Goal: Use online tool/utility: Utilize a website feature to perform a specific function

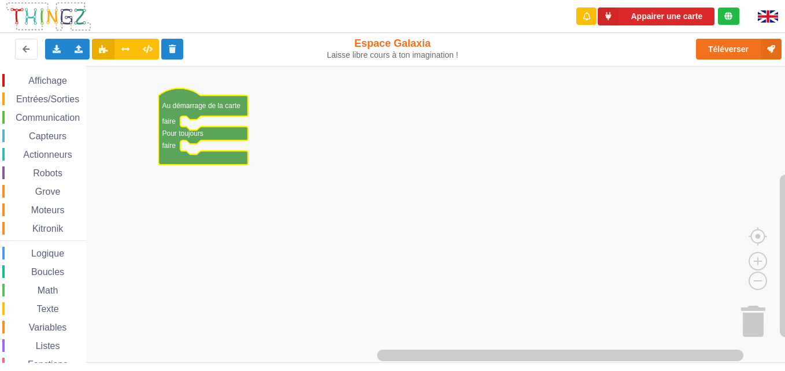
drag, startPoint x: 51, startPoint y: 114, endPoint x: 43, endPoint y: 113, distance: 7.6
click at [43, 113] on span "Communication" at bounding box center [48, 118] width 68 height 10
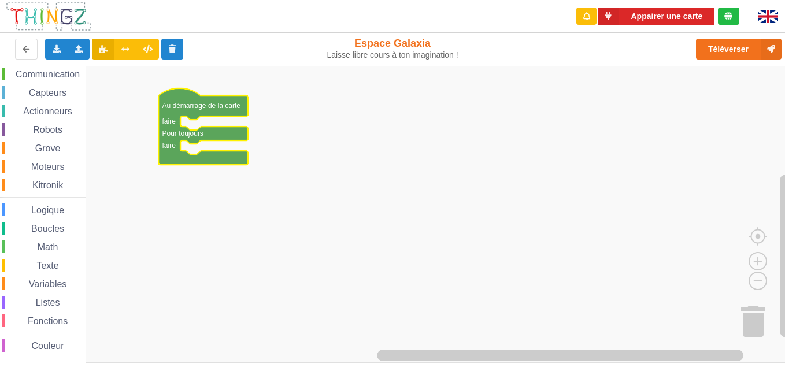
scroll to position [44, 0]
click at [53, 70] on span "Communication" at bounding box center [48, 74] width 68 height 10
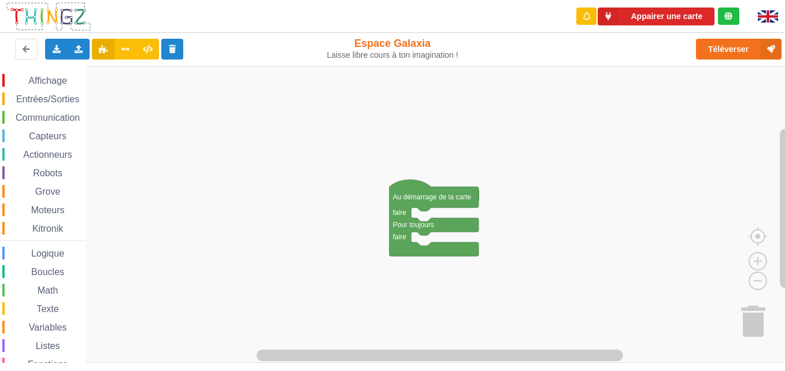
click at [65, 117] on span "Communication" at bounding box center [48, 118] width 68 height 10
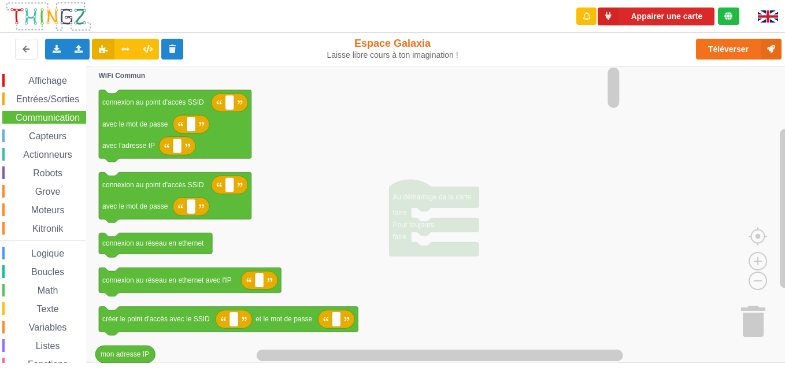
click at [386, 291] on icon "Espace de travail de Blocky" at bounding box center [357, 214] width 530 height 297
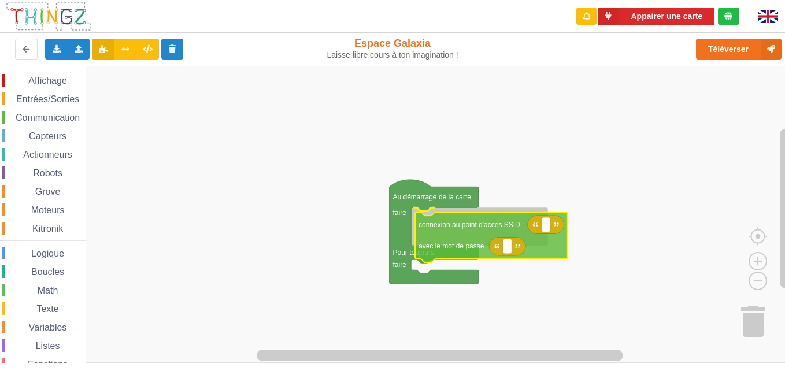
click at [458, 236] on div "Affichage Entrées/Sorties Communication Capteurs Actionneurs Robots Grove Moteu…" at bounding box center [396, 214] width 793 height 297
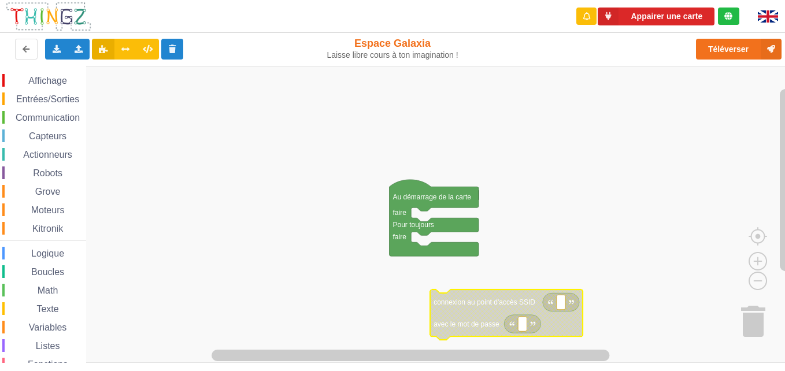
click at [47, 120] on span "Communication" at bounding box center [48, 118] width 68 height 10
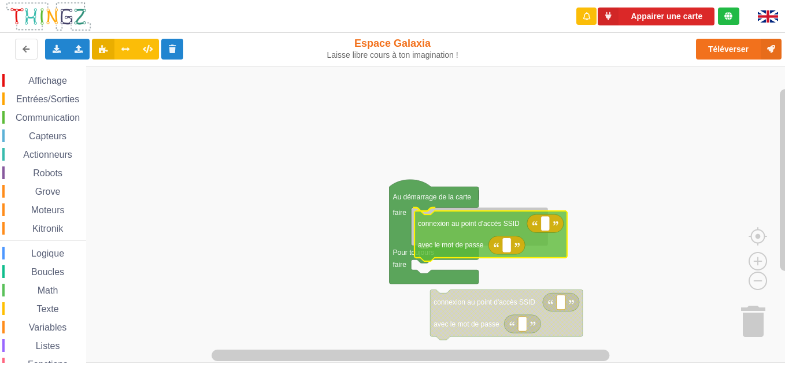
click at [444, 246] on div "Affichage Entrées/Sorties Communication Capteurs Actionneurs Robots Grove Moteu…" at bounding box center [396, 214] width 793 height 297
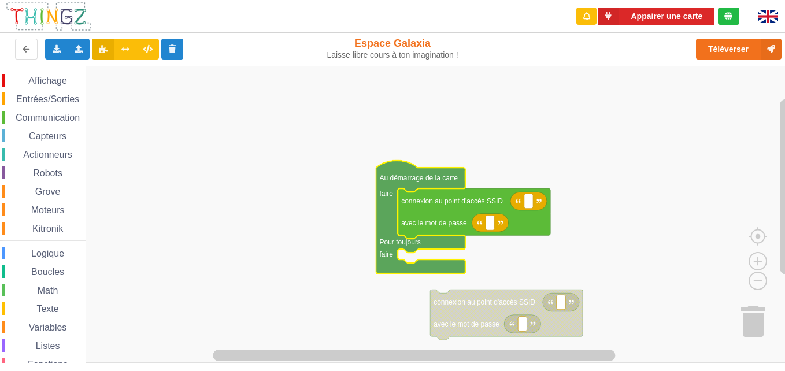
click at [60, 121] on span "Communication" at bounding box center [48, 118] width 68 height 10
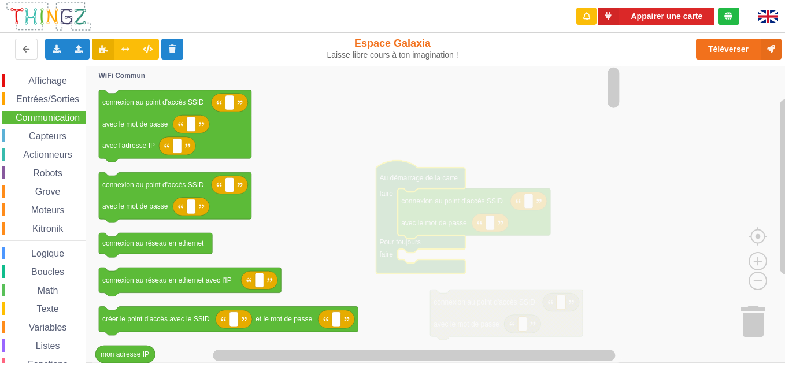
click at [351, 179] on icon "Espace de travail de Blocky" at bounding box center [357, 214] width 530 height 297
click at [347, 182] on icon "Espace de travail de Blocky" at bounding box center [357, 214] width 530 height 297
click at [563, 161] on icon "Espace de travail de Blocky" at bounding box center [357, 214] width 530 height 297
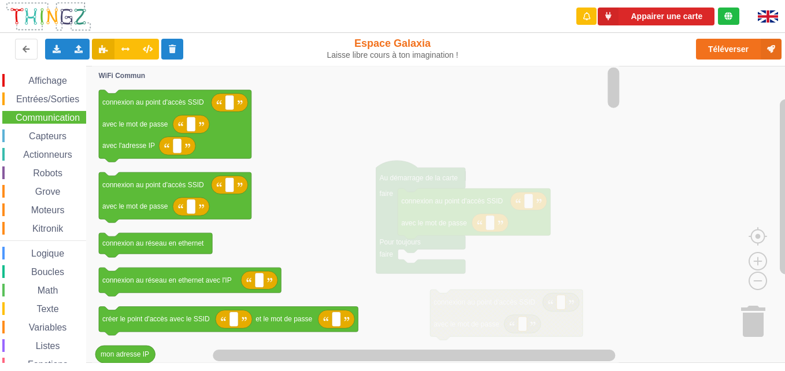
click at [563, 161] on icon "Espace de travail de Blocky" at bounding box center [357, 214] width 530 height 297
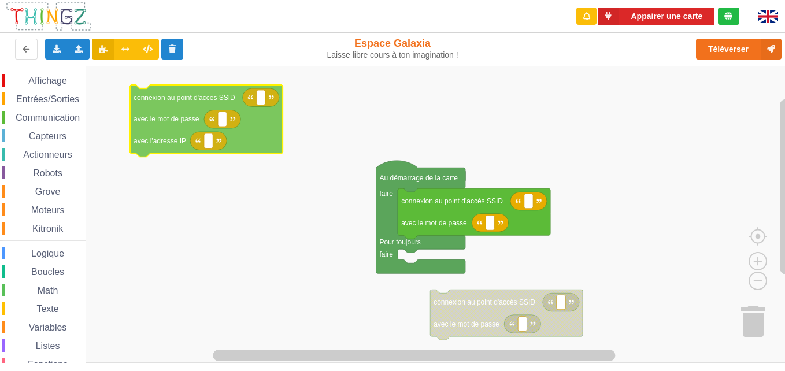
click at [270, 121] on div "Affichage Entrées/Sorties Communication Capteurs Actionneurs Robots Grove Moteu…" at bounding box center [396, 214] width 793 height 297
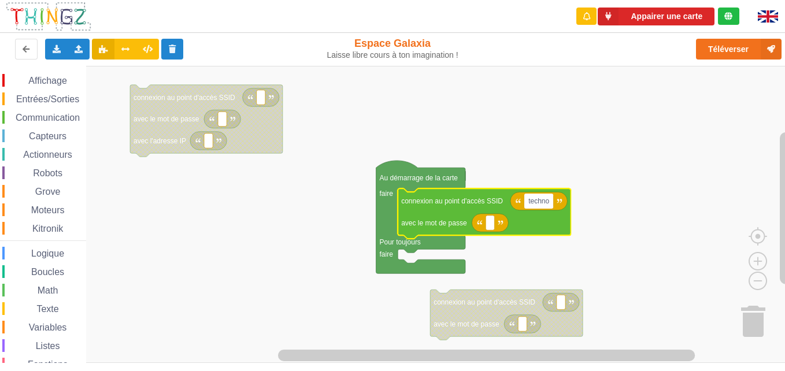
type input "techno5"
click at [493, 227] on rect "Espace de travail de Blocky" at bounding box center [490, 223] width 9 height 15
type input "1234567890"
click at [615, 257] on rect "Espace de travail de Blocky" at bounding box center [396, 214] width 793 height 297
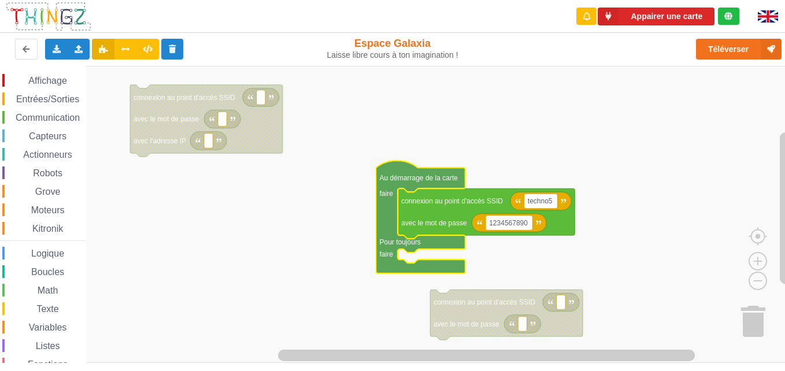
click at [413, 180] on text "Au démarrage de la carte" at bounding box center [419, 178] width 79 height 8
click at [414, 184] on icon "Espace de travail de Blocky" at bounding box center [420, 217] width 89 height 113
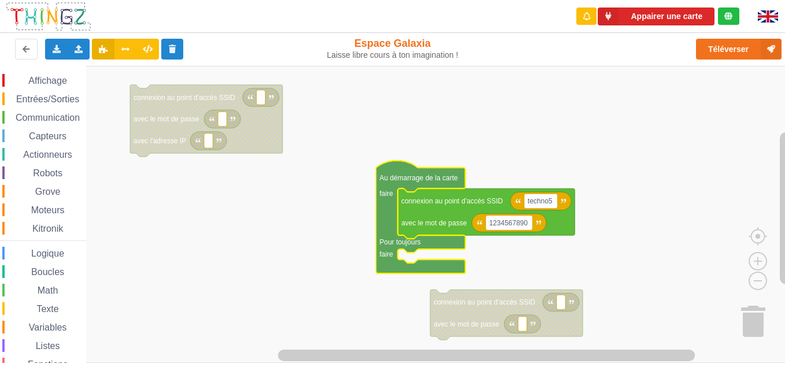
click at [414, 184] on icon "Espace de travail de Blocky" at bounding box center [420, 217] width 89 height 113
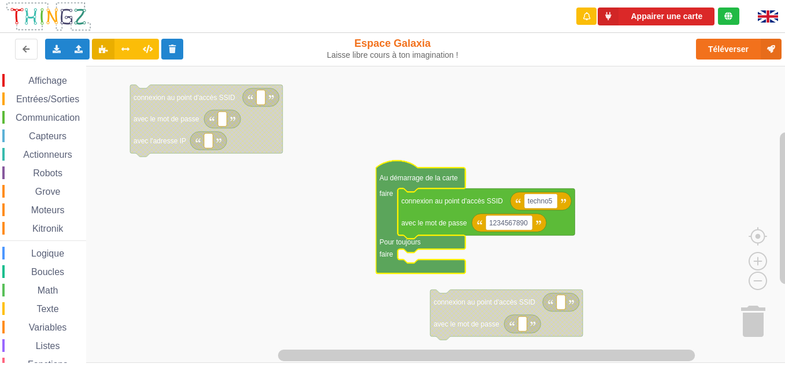
click at [66, 117] on span "Communication" at bounding box center [48, 118] width 68 height 10
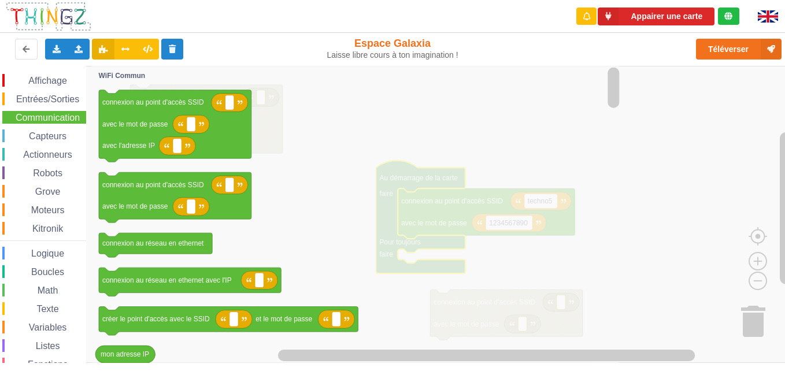
click at [221, 297] on icon "Espace de travail de Blocky" at bounding box center [357, 214] width 530 height 297
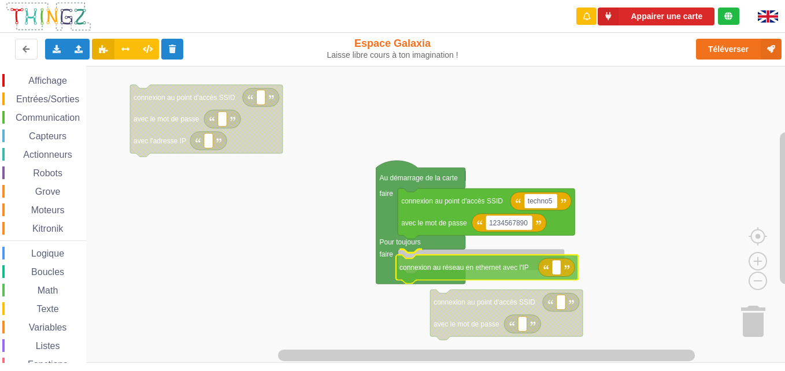
click at [474, 265] on div "Affichage Entrées/Sorties Communication Capteurs Actionneurs Robots Grove Moteu…" at bounding box center [396, 214] width 793 height 297
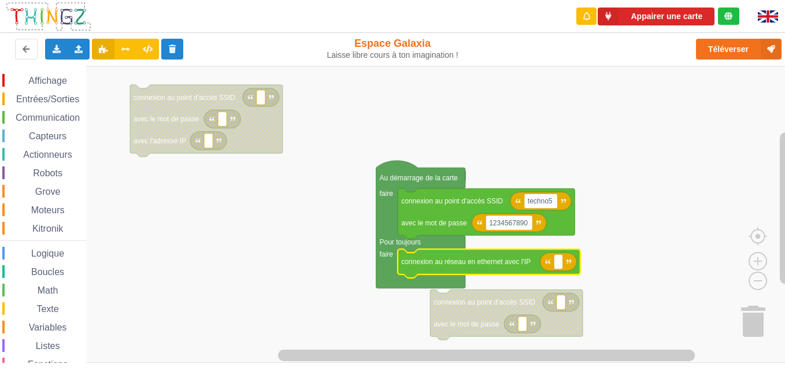
click at [563, 267] on icon "Espace de travail de Blocky" at bounding box center [558, 262] width 36 height 18
click at [558, 267] on rect "Espace de travail de Blocky" at bounding box center [558, 261] width 9 height 15
type input "à"
type input "0000"
click at [631, 261] on rect "Espace de travail de Blocky" at bounding box center [396, 214] width 793 height 297
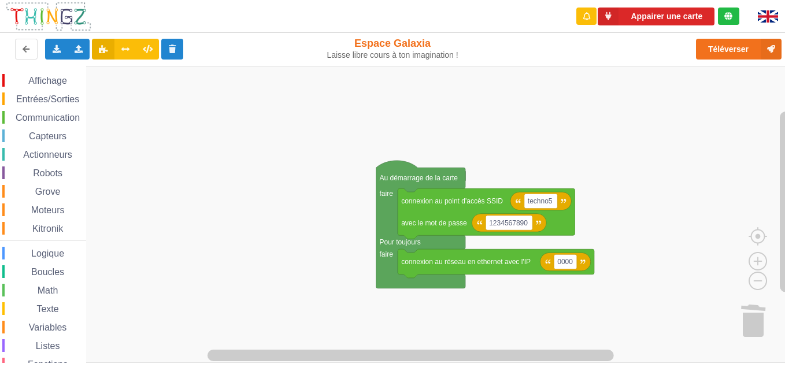
click at [390, 194] on text "faire" at bounding box center [387, 194] width 14 height 8
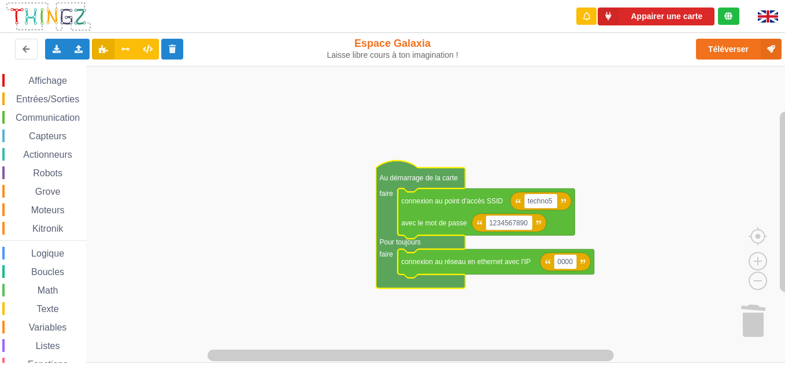
click at [389, 194] on text "faire" at bounding box center [387, 194] width 14 height 8
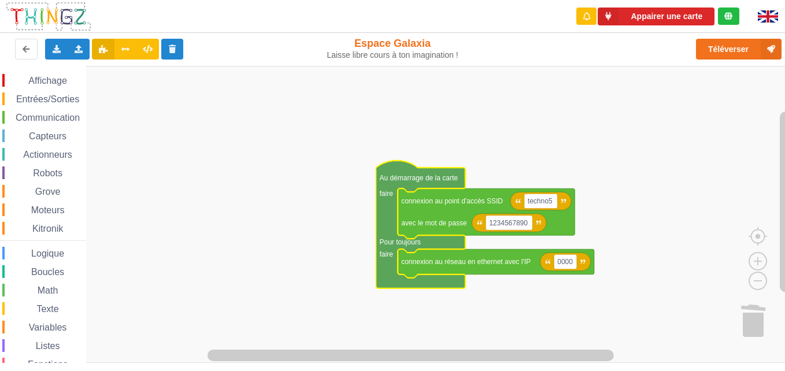
click at [389, 194] on text "faire" at bounding box center [387, 194] width 14 height 8
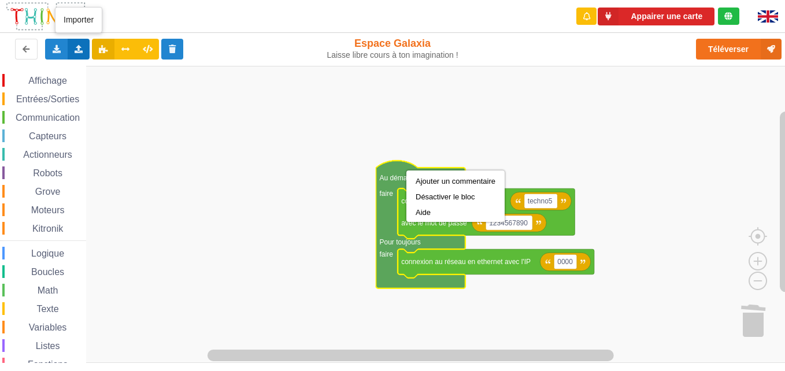
click at [83, 47] on icon at bounding box center [79, 48] width 10 height 7
click at [160, 153] on rect "Espace de travail de Blocky" at bounding box center [396, 214] width 793 height 297
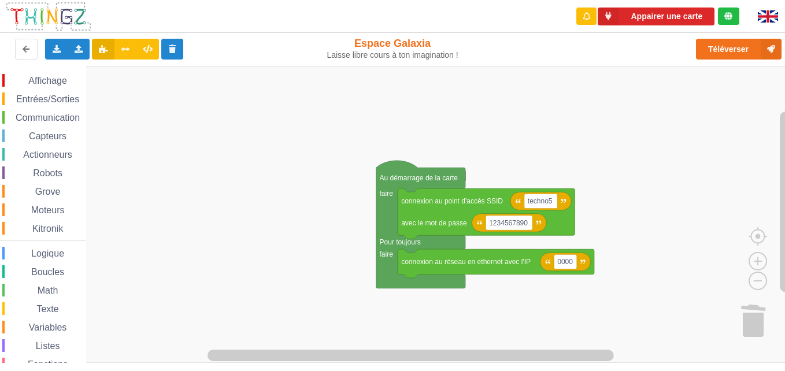
click at [46, 79] on span "Affichage" at bounding box center [48, 81] width 42 height 10
